Goal: Check status: Check status

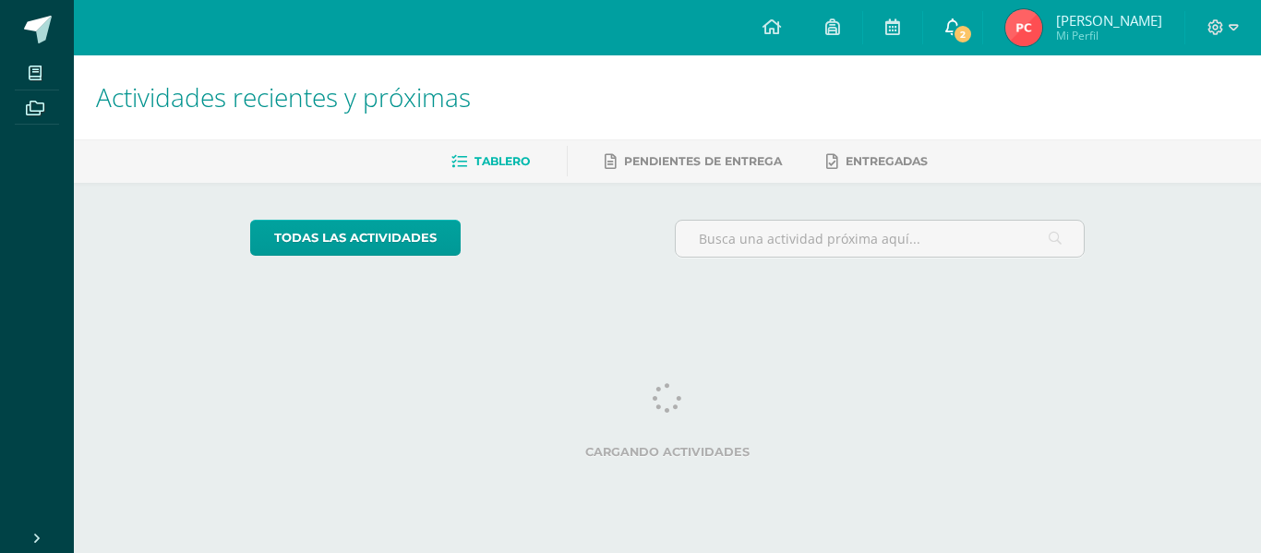
click at [959, 32] on span "2" at bounding box center [963, 34] width 20 height 20
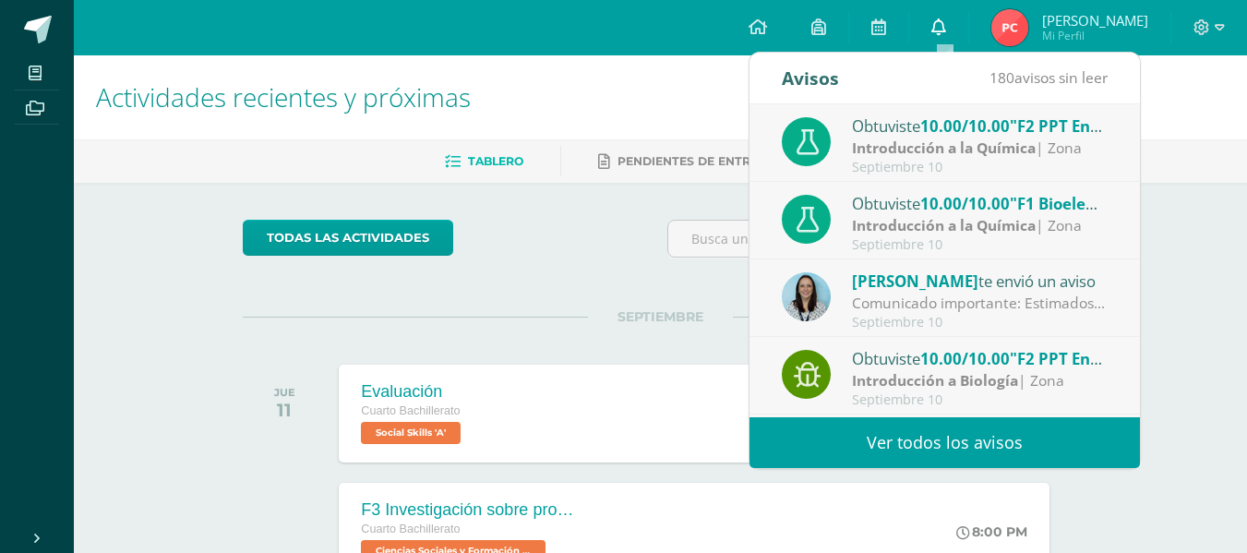
click at [952, 30] on link "0" at bounding box center [938, 27] width 59 height 55
click at [909, 440] on link "Ver todos los avisos" at bounding box center [945, 442] width 391 height 51
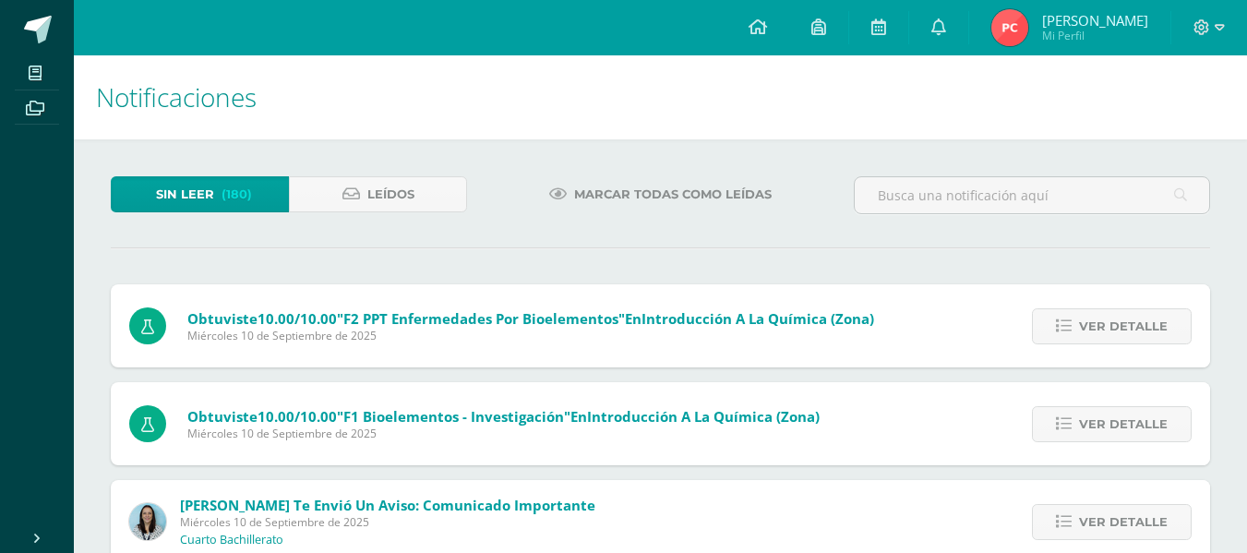
click at [1029, 24] on img at bounding box center [1010, 27] width 37 height 37
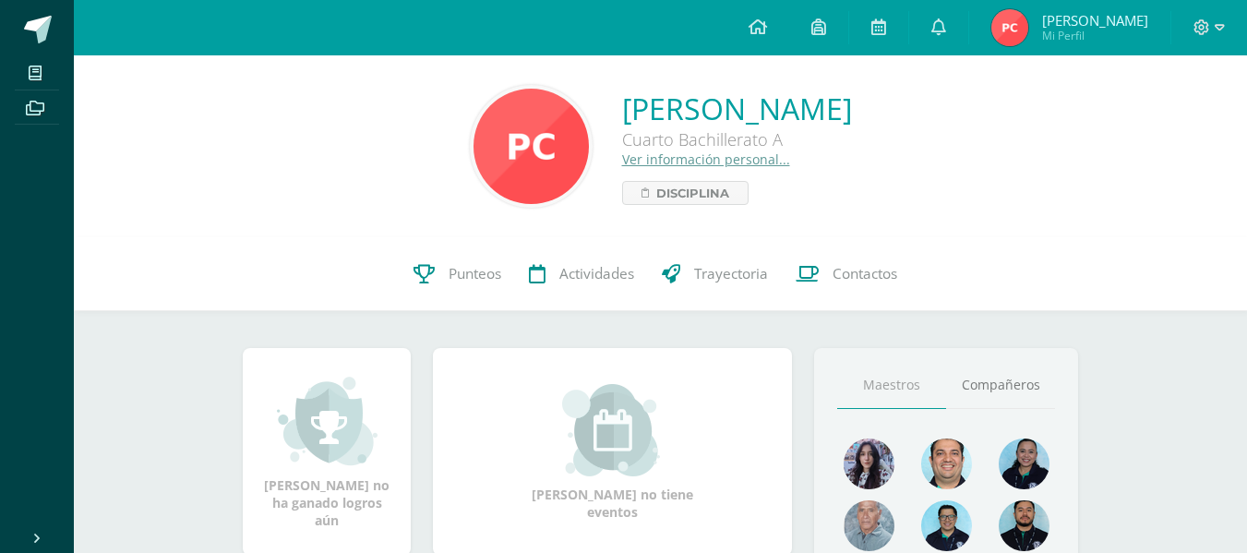
scroll to position [1, 0]
click at [450, 272] on span "Punteos" at bounding box center [475, 272] width 53 height 19
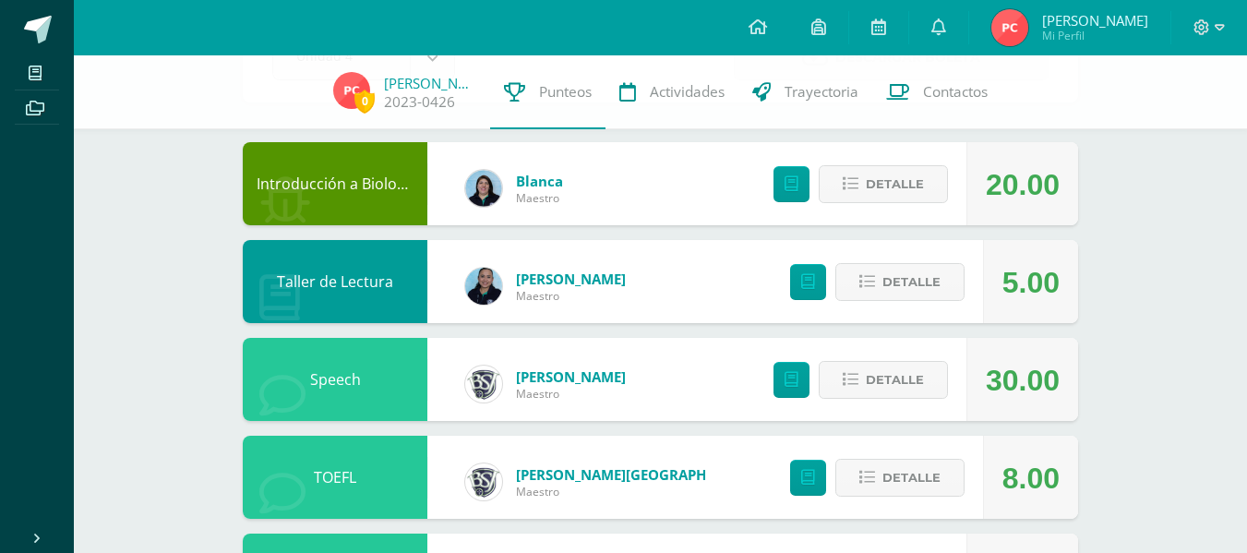
scroll to position [149, 0]
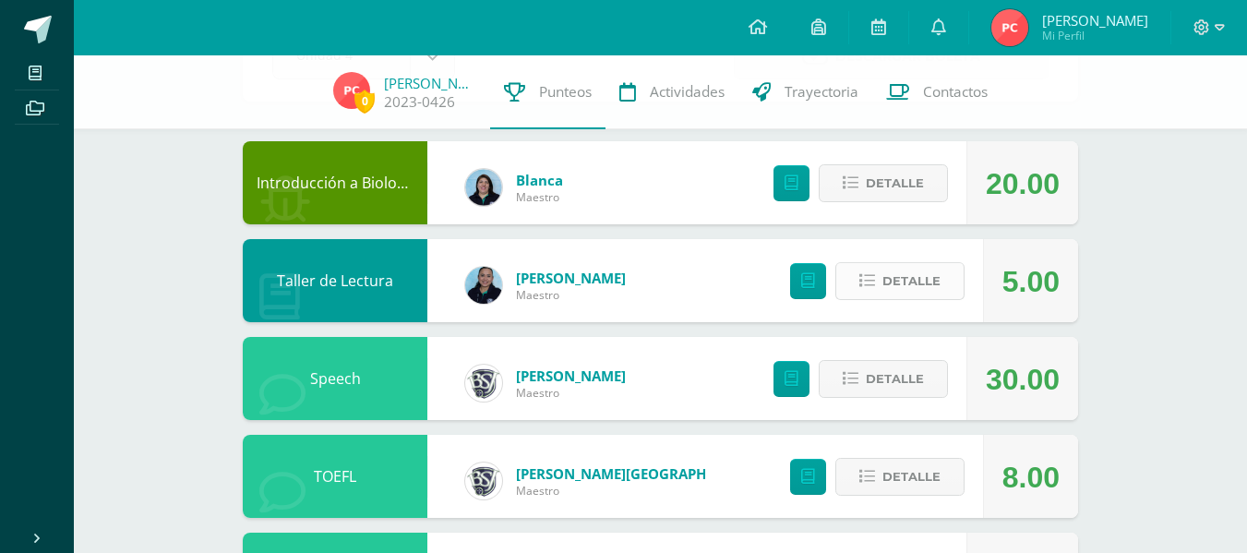
click at [914, 272] on span "Detalle" at bounding box center [912, 281] width 58 height 34
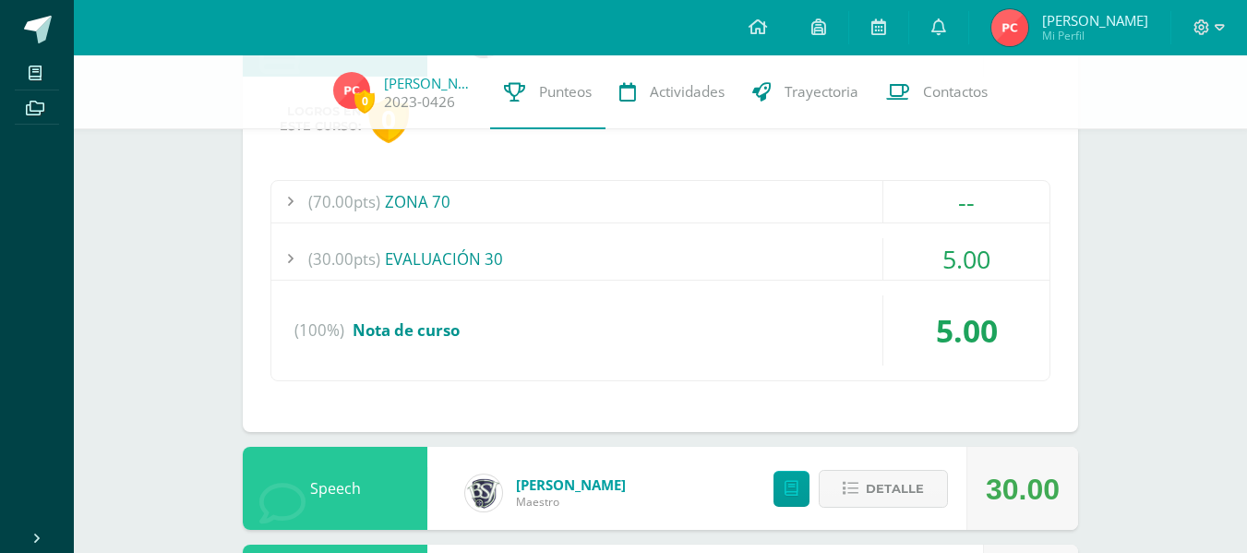
scroll to position [395, 0]
click at [347, 266] on span "(30.00pts)" at bounding box center [344, 258] width 72 height 42
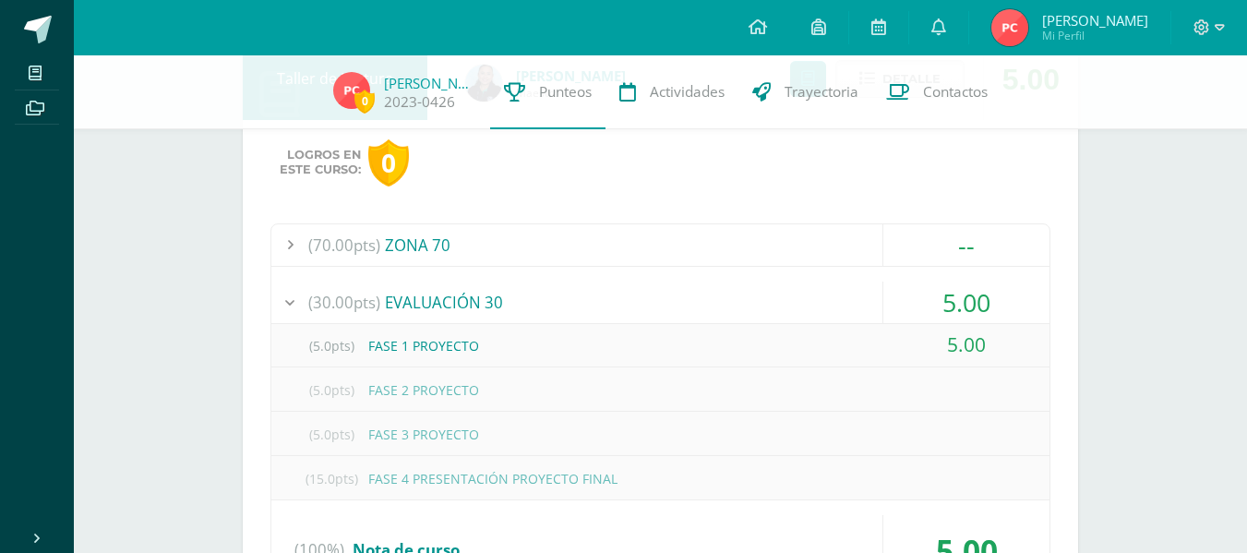
scroll to position [350, 0]
click at [336, 236] on span "(70.00pts)" at bounding box center [344, 246] width 72 height 42
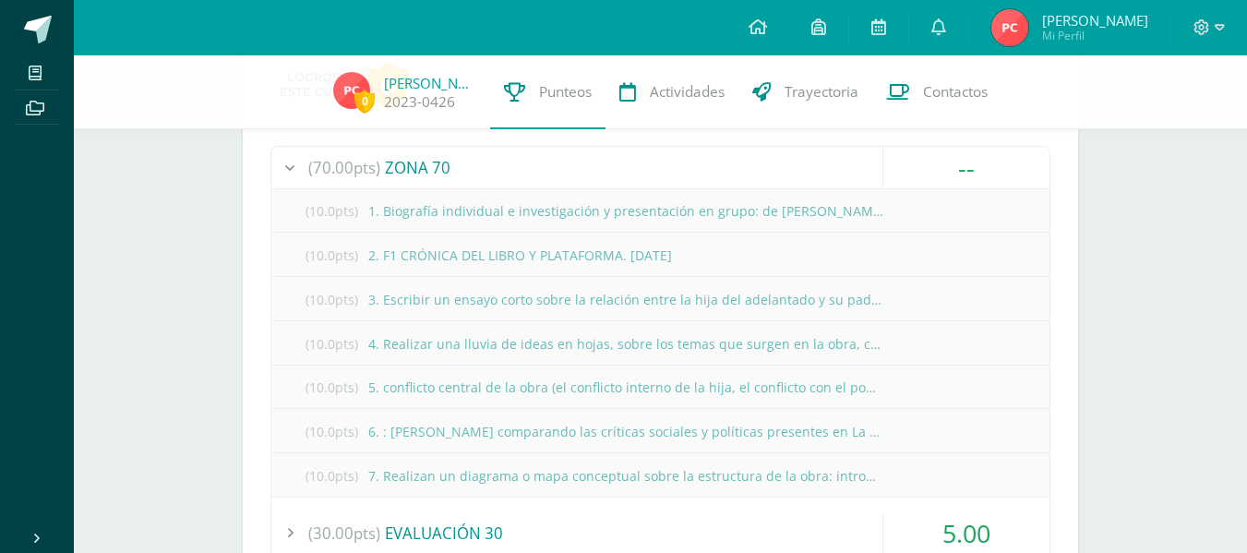
scroll to position [425, 0]
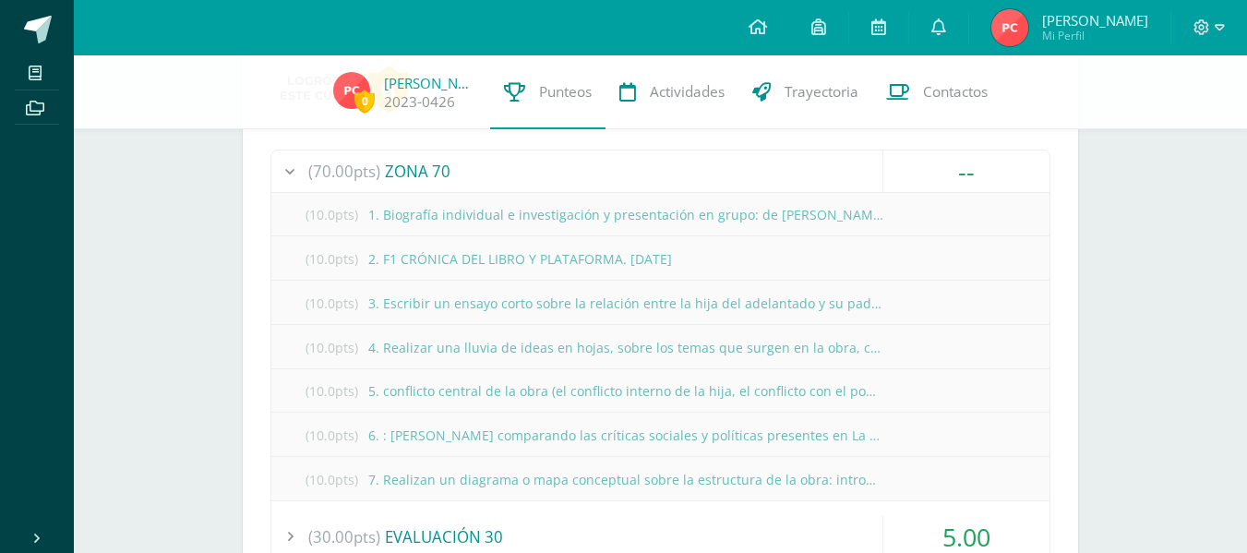
click at [293, 178] on div at bounding box center [289, 171] width 37 height 42
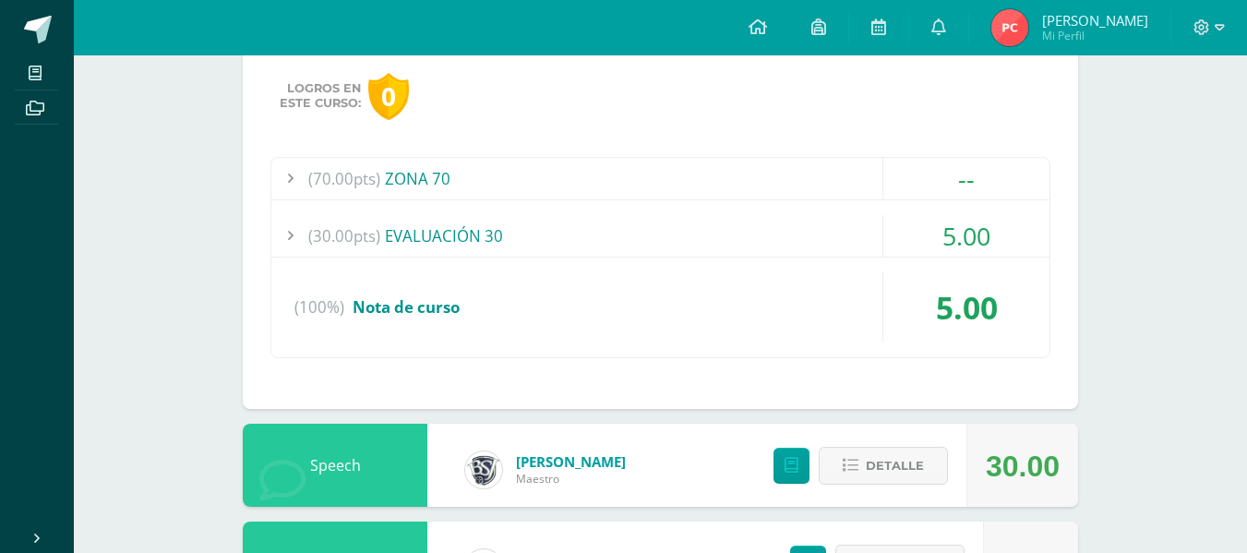
scroll to position [0, 0]
